Goal: Task Accomplishment & Management: Manage account settings

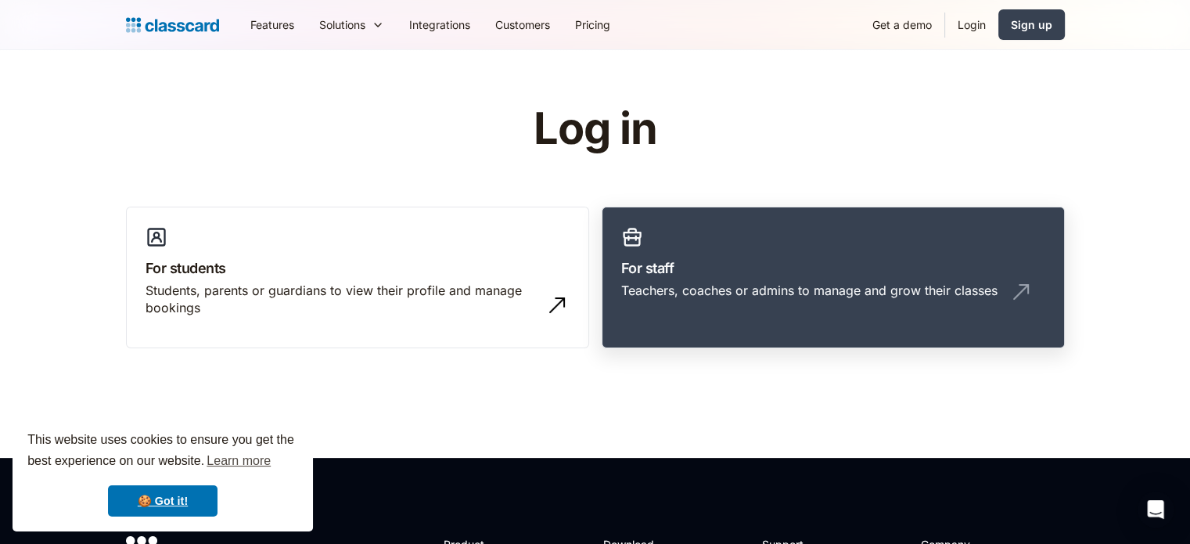
click at [644, 284] on div "Teachers, coaches or admins to manage and grow their classes" at bounding box center [809, 290] width 376 height 17
click at [691, 307] on div "Teachers, coaches or admins to manage and grow their classes" at bounding box center [833, 297] width 424 height 30
